Goal: Information Seeking & Learning: Learn about a topic

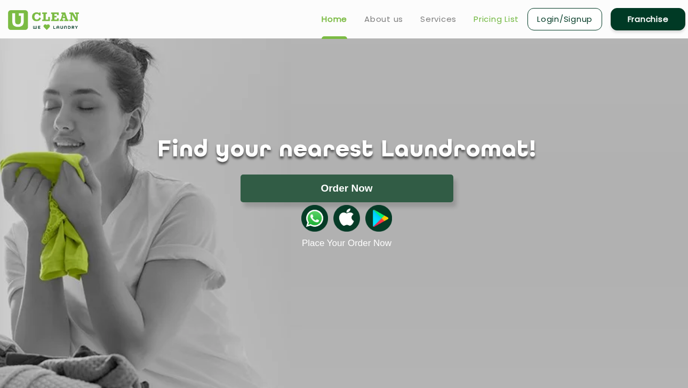
click at [497, 24] on link "Pricing List" at bounding box center [496, 19] width 45 height 13
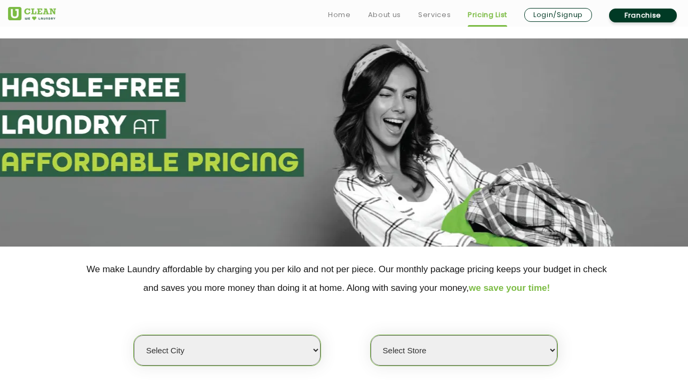
scroll to position [229, 0]
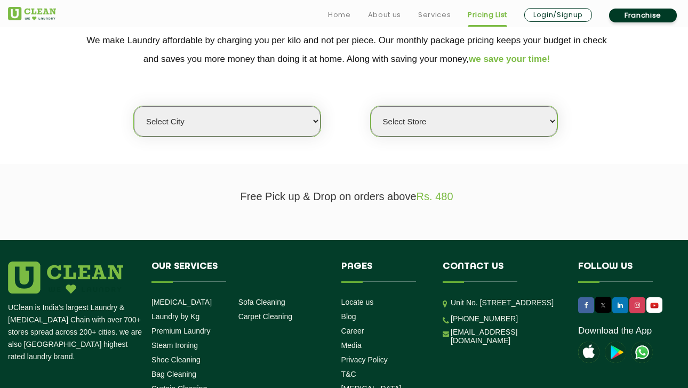
select select "30"
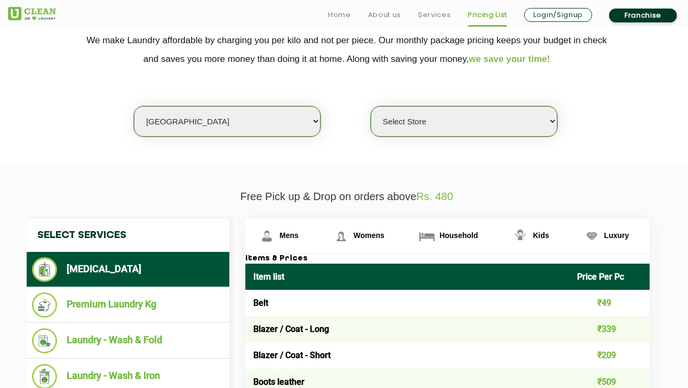
select select "421"
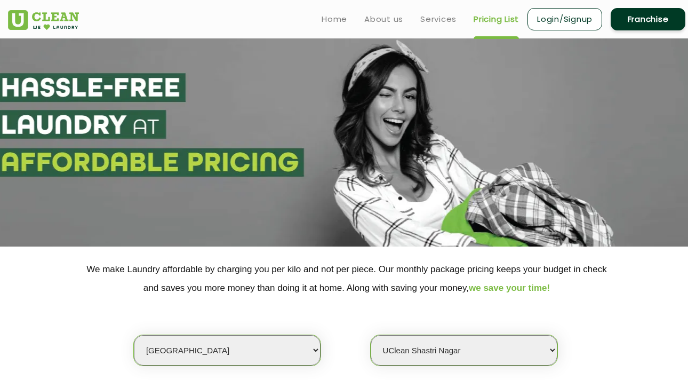
scroll to position [379, 0]
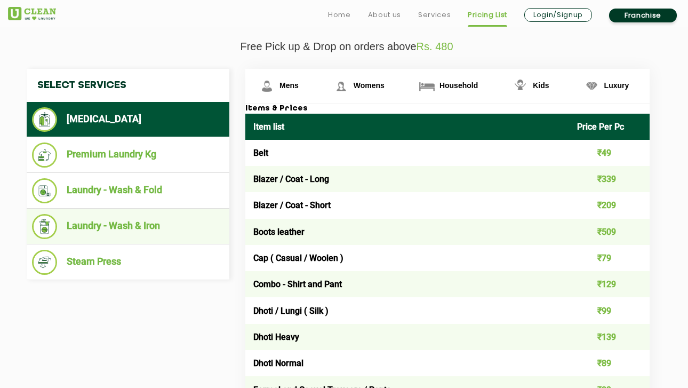
click at [144, 223] on li "Laundry - Wash & Iron" at bounding box center [128, 226] width 192 height 25
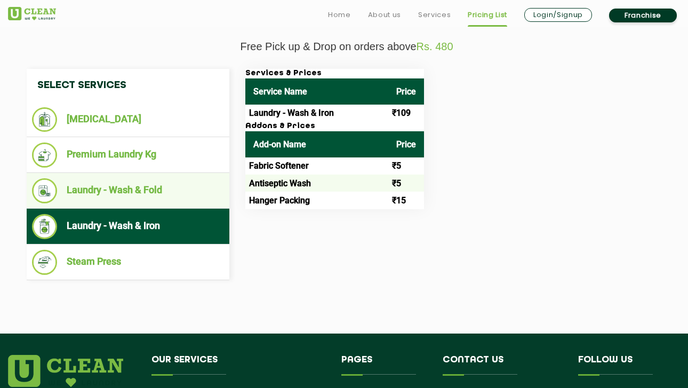
click at [157, 183] on li "Laundry - Wash & Fold" at bounding box center [128, 190] width 192 height 25
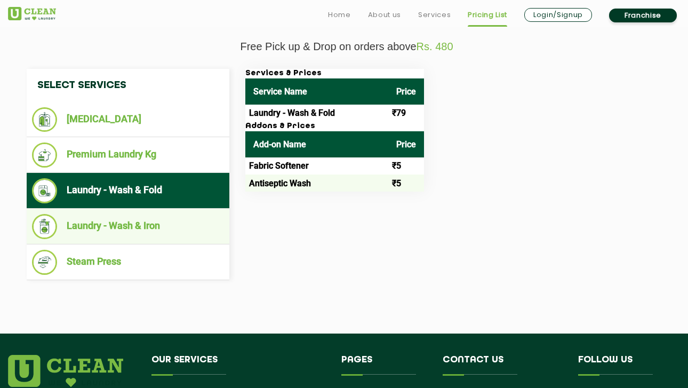
click at [178, 218] on li "Laundry - Wash & Iron" at bounding box center [128, 226] width 192 height 25
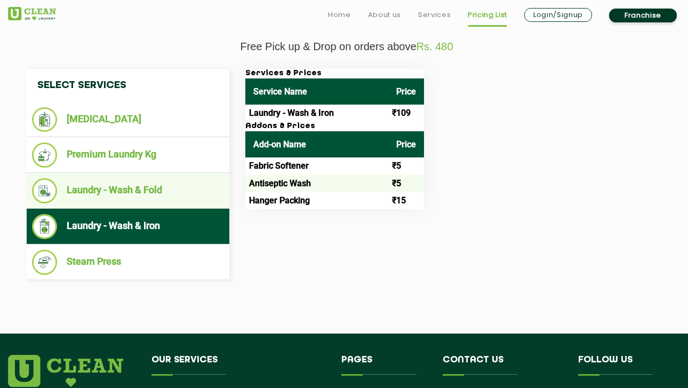
click at [134, 189] on li "Laundry - Wash & Fold" at bounding box center [128, 190] width 192 height 25
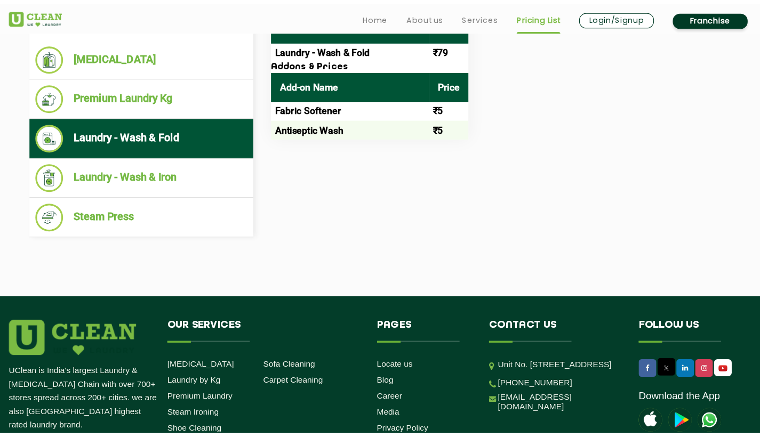
scroll to position [55, 0]
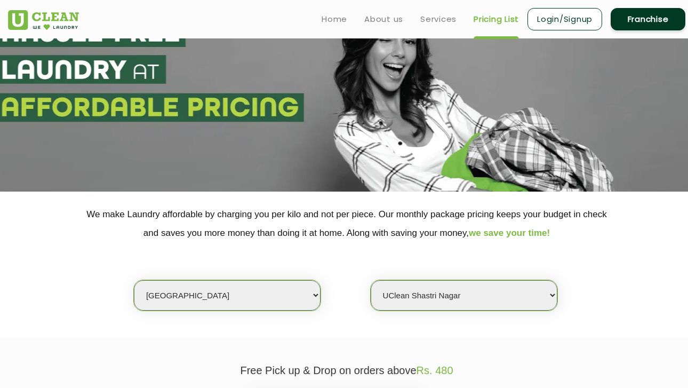
click at [458, 112] on section at bounding box center [344, 87] width 688 height 208
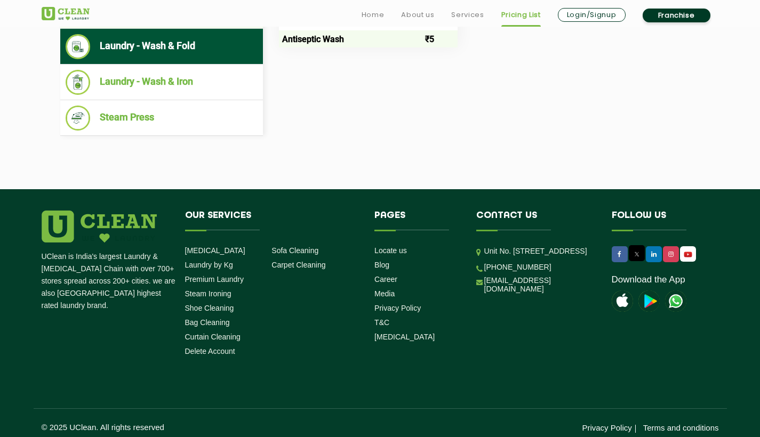
scroll to position [340, 0]
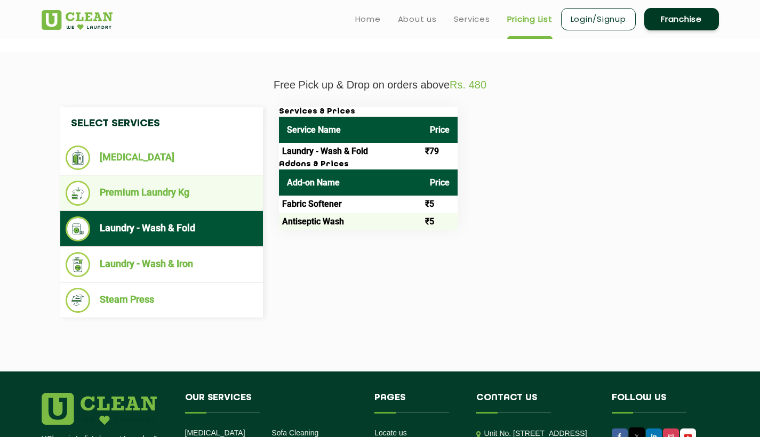
click at [191, 192] on li "Premium Laundry Kg" at bounding box center [162, 193] width 192 height 25
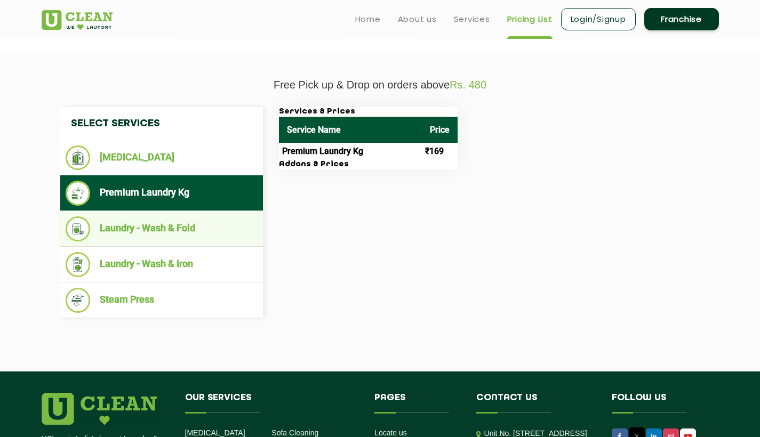
click at [196, 221] on li "Laundry - Wash & Fold" at bounding box center [162, 229] width 192 height 25
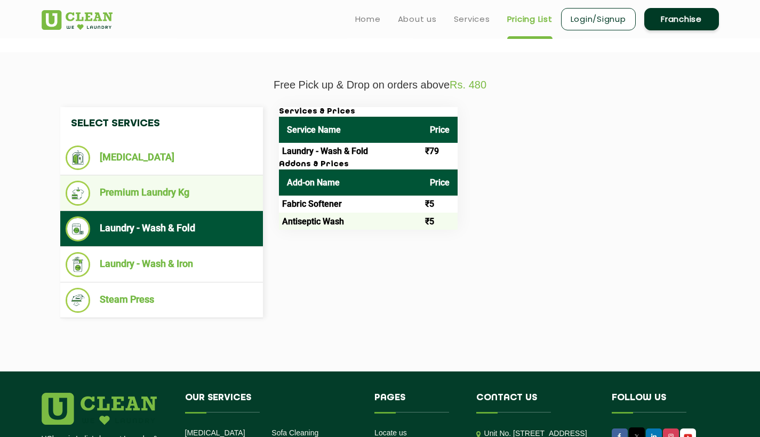
click at [157, 182] on li "Premium Laundry Kg" at bounding box center [162, 193] width 192 height 25
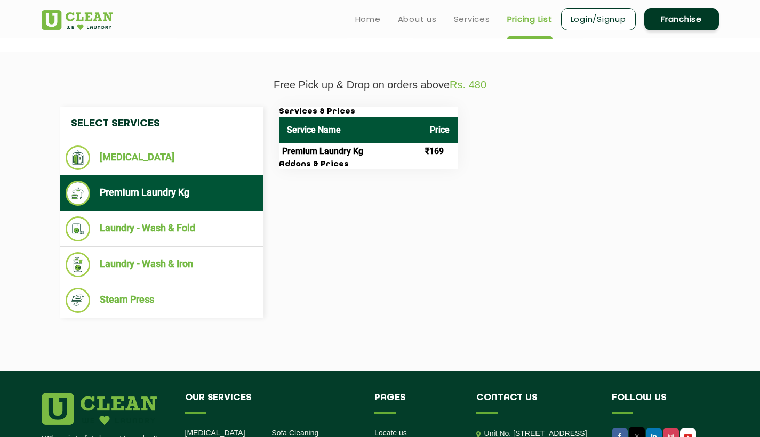
click at [335, 258] on div "Select Services [MEDICAL_DATA] Premium Laundry Kg Laundry - Wash & Fold Laundry…" at bounding box center [380, 212] width 656 height 211
click at [339, 245] on div "Select Services [MEDICAL_DATA] Premium Laundry Kg Laundry - Wash & Fold Laundry…" at bounding box center [380, 212] width 656 height 211
click at [346, 228] on div "Select Services [MEDICAL_DATA] Premium Laundry Kg Laundry - Wash & Fold Laundry…" at bounding box center [380, 212] width 656 height 211
click at [178, 91] on div "Select Services [MEDICAL_DATA] Premium Laundry Kg Laundry - Wash & Fold Laundry…" at bounding box center [380, 212] width 693 height 243
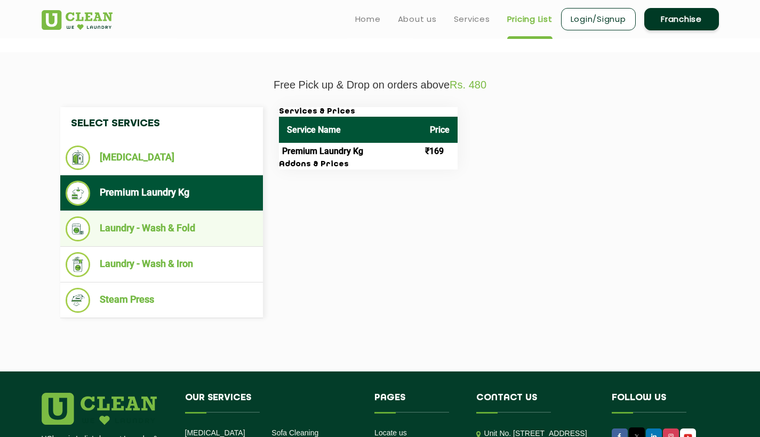
click at [175, 220] on li "Laundry - Wash & Fold" at bounding box center [162, 229] width 192 height 25
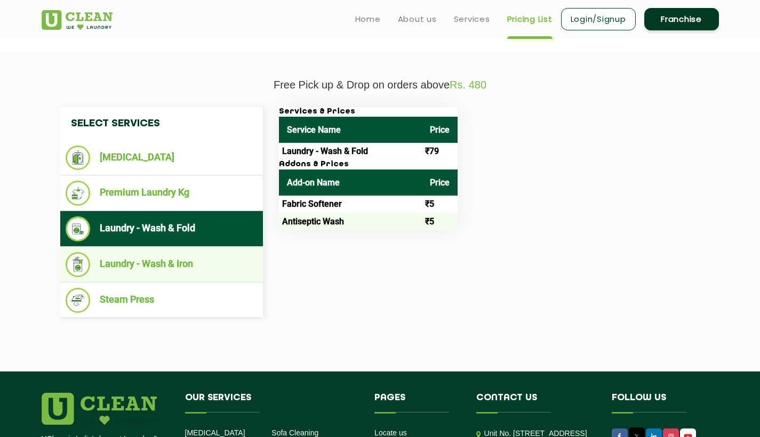
click at [195, 257] on li "Laundry - Wash & Iron" at bounding box center [162, 264] width 192 height 25
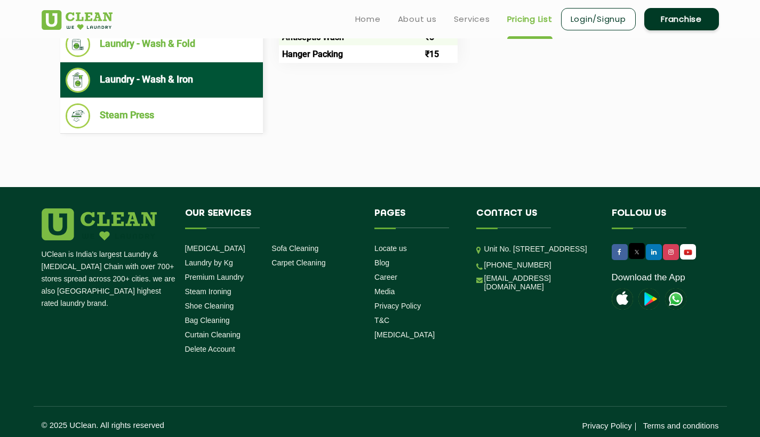
scroll to position [23, 0]
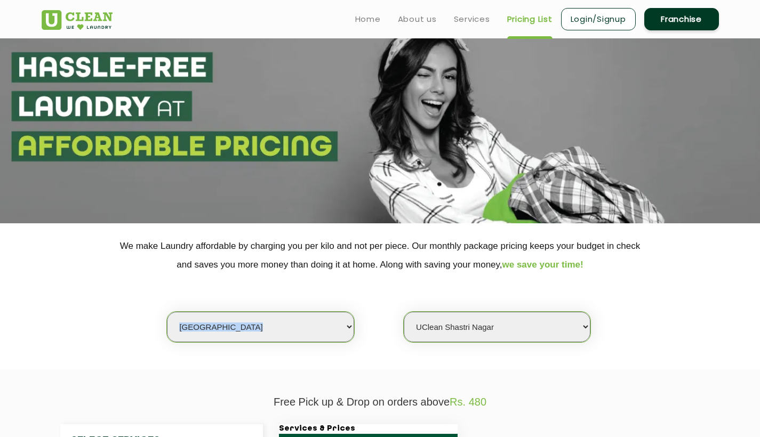
drag, startPoint x: 467, startPoint y: 312, endPoint x: 459, endPoint y: 275, distance: 38.2
click at [459, 275] on div "Select city [GEOGRAPHIC_DATA] [GEOGRAPHIC_DATA] [GEOGRAPHIC_DATA] [GEOGRAPHIC_D…" at bounding box center [380, 308] width 693 height 69
click at [450, 293] on div "Select city [GEOGRAPHIC_DATA] [GEOGRAPHIC_DATA] [GEOGRAPHIC_DATA] [GEOGRAPHIC_D…" at bounding box center [380, 308] width 693 height 69
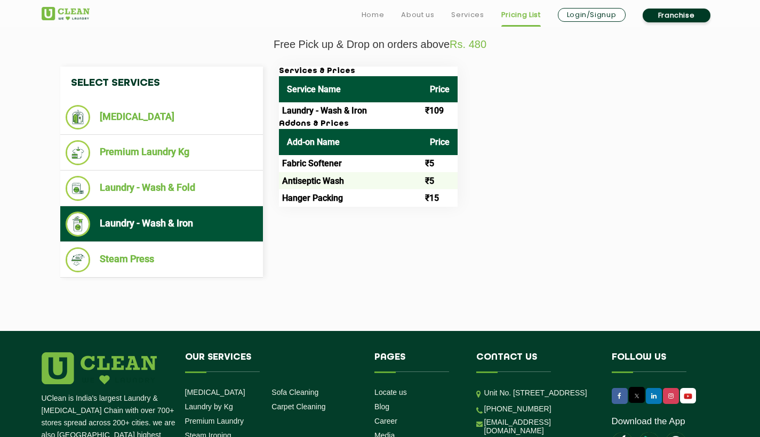
scroll to position [0, 0]
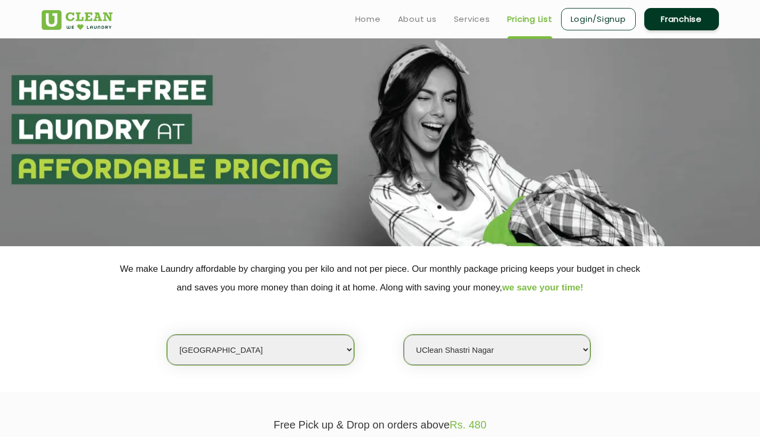
click at [584, 298] on div "Select city [GEOGRAPHIC_DATA] [GEOGRAPHIC_DATA] [GEOGRAPHIC_DATA] [GEOGRAPHIC_D…" at bounding box center [380, 331] width 693 height 69
click at [553, 291] on span "we save your time!" at bounding box center [542, 288] width 81 height 10
